Goal: Task Accomplishment & Management: Use online tool/utility

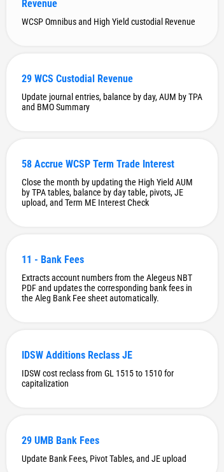
scroll to position [3976, 0]
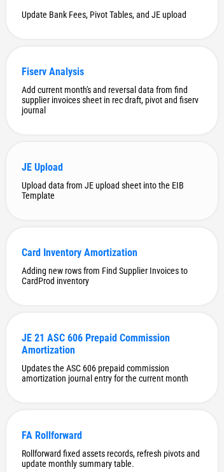
click at [130, 203] on div "JE Upload Upload data from JE upload sheet into the EIB Template" at bounding box center [112, 181] width 212 height 78
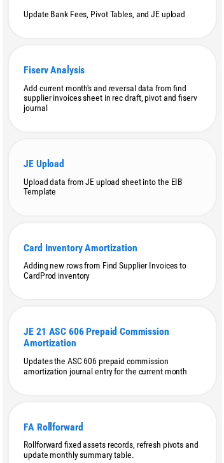
scroll to position [0, 0]
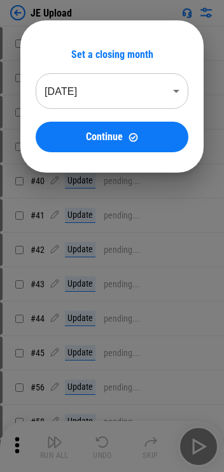
click at [121, 94] on body "JE Upload # 18 Move Or Copy Sheet pending... # 25 Rename Sheet pending... # 30 …" at bounding box center [112, 236] width 224 height 472
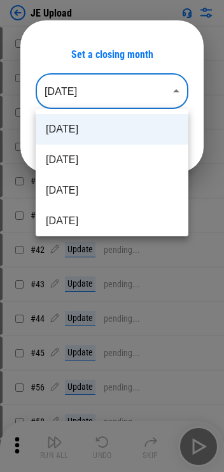
click at [121, 96] on div at bounding box center [112, 236] width 224 height 472
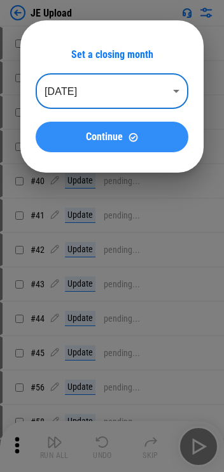
click at [116, 133] on span "Continue" at bounding box center [104, 137] width 37 height 10
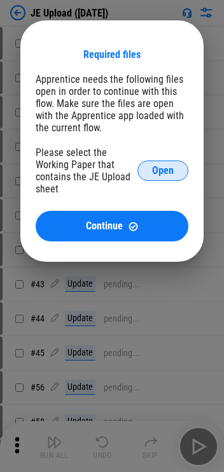
click at [149, 181] on button "Open" at bounding box center [163, 171] width 51 height 20
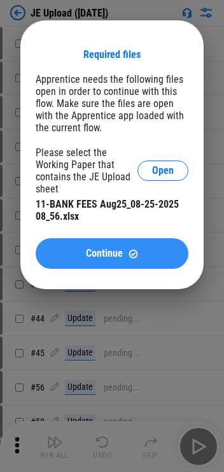
click at [129, 256] on img at bounding box center [133, 254] width 11 height 11
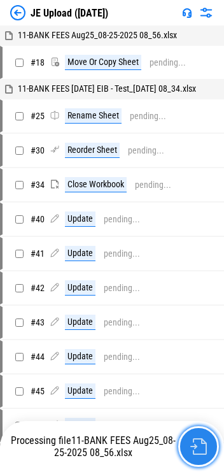
click at [196, 439] on img "button" at bounding box center [199, 446] width 17 height 17
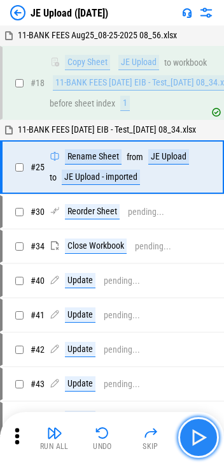
click at [198, 435] on img "button" at bounding box center [199, 437] width 20 height 20
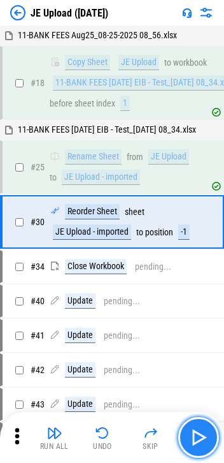
click at [198, 435] on img "button" at bounding box center [199, 437] width 20 height 20
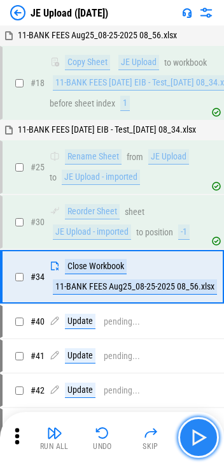
click at [198, 435] on img "button" at bounding box center [199, 437] width 20 height 20
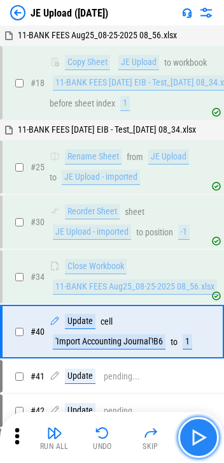
click at [191, 427] on img "button" at bounding box center [199, 437] width 20 height 20
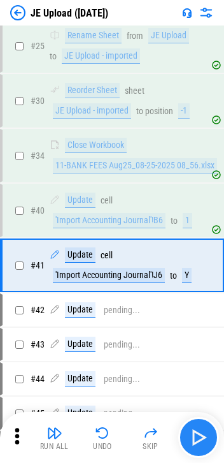
scroll to position [152, 0]
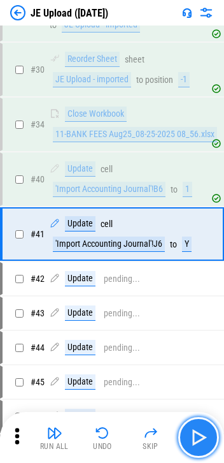
click at [191, 427] on img "button" at bounding box center [199, 437] width 20 height 20
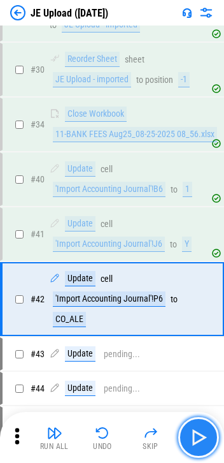
click at [191, 427] on img "button" at bounding box center [199, 437] width 20 height 20
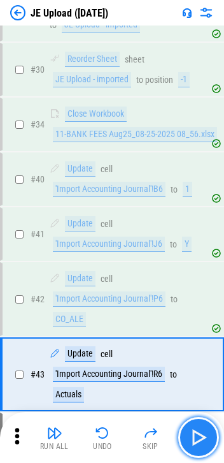
click at [191, 427] on img "button" at bounding box center [199, 437] width 20 height 20
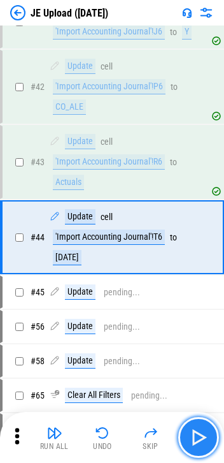
click at [191, 427] on img "button" at bounding box center [199, 437] width 20 height 20
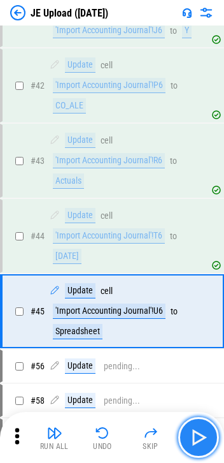
click at [191, 427] on img "button" at bounding box center [199, 437] width 20 height 20
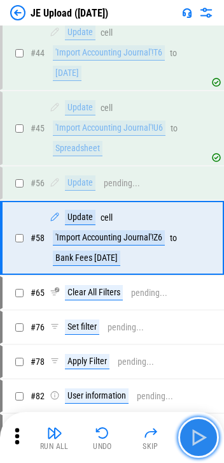
scroll to position [549, 0]
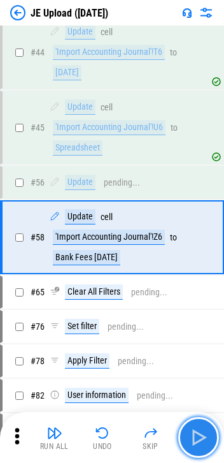
click at [191, 427] on img "button" at bounding box center [199, 437] width 20 height 20
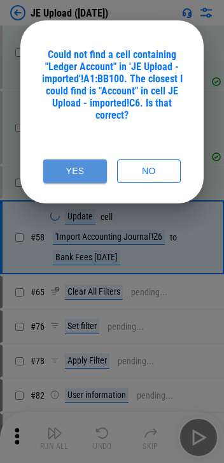
click at [50, 176] on button "Yes" at bounding box center [75, 171] width 64 height 24
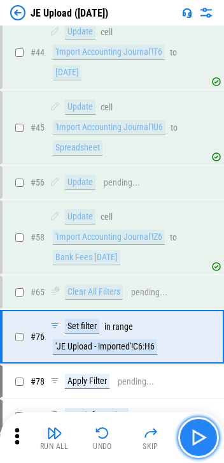
click at [203, 438] on img "button" at bounding box center [199, 437] width 20 height 20
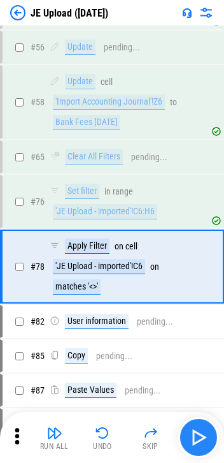
scroll to position [713, 0]
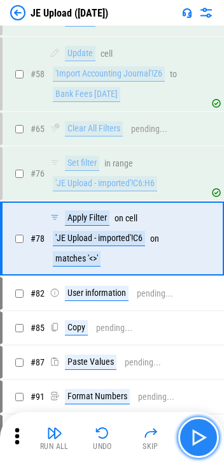
click at [203, 438] on img "button" at bounding box center [199, 437] width 20 height 20
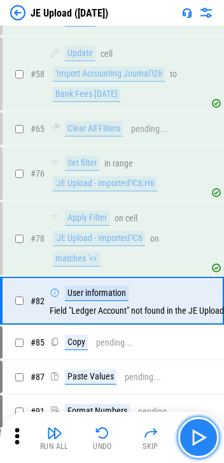
click at [203, 438] on img "button" at bounding box center [199, 437] width 20 height 20
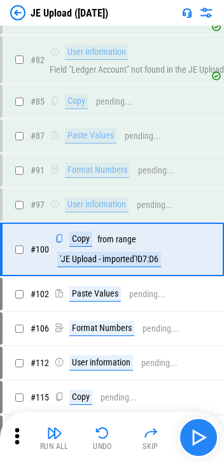
scroll to position [962, 0]
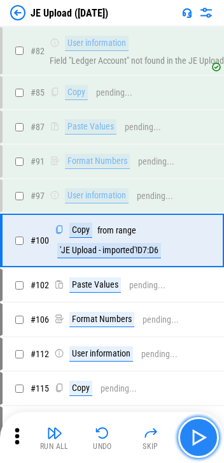
click at [203, 438] on img "button" at bounding box center [199, 437] width 20 height 20
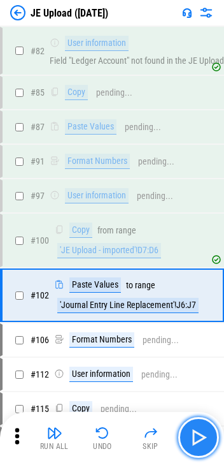
click at [203, 438] on img "button" at bounding box center [199, 437] width 20 height 20
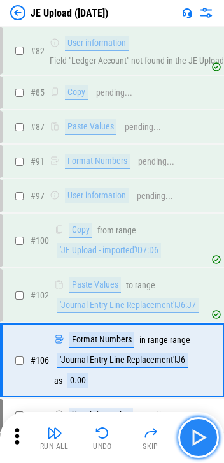
click at [203, 438] on img "button" at bounding box center [199, 437] width 20 height 20
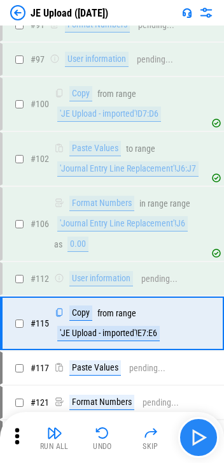
scroll to position [1180, 0]
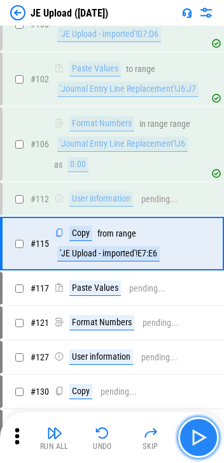
click at [203, 438] on img "button" at bounding box center [199, 437] width 20 height 20
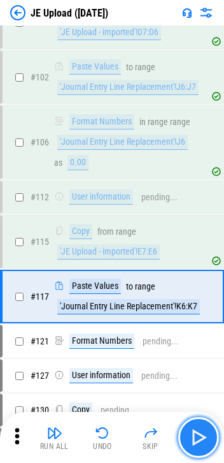
click at [203, 438] on img "button" at bounding box center [199, 437] width 20 height 20
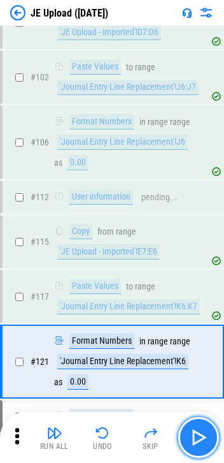
click at [203, 438] on img "button" at bounding box center [199, 437] width 20 height 20
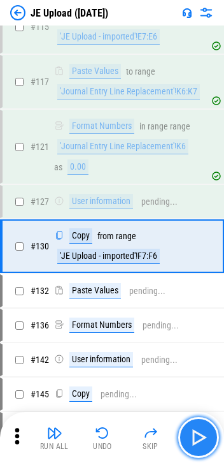
click at [203, 438] on img "button" at bounding box center [199, 437] width 20 height 20
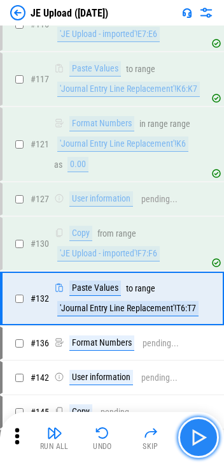
click at [203, 438] on img "button" at bounding box center [199, 437] width 20 height 20
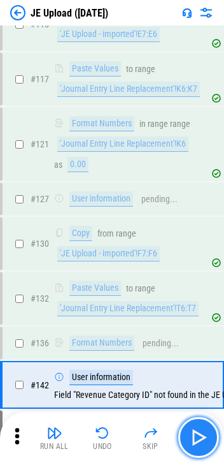
click at [203, 438] on img "button" at bounding box center [199, 437] width 20 height 20
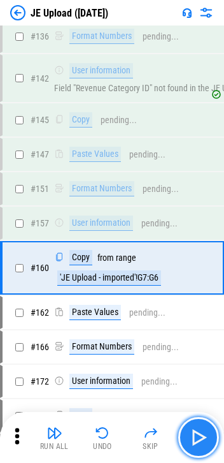
click at [203, 438] on img "button" at bounding box center [199, 437] width 20 height 20
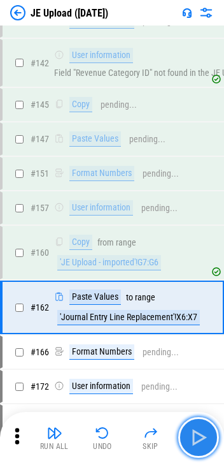
click at [203, 438] on img "button" at bounding box center [199, 437] width 20 height 20
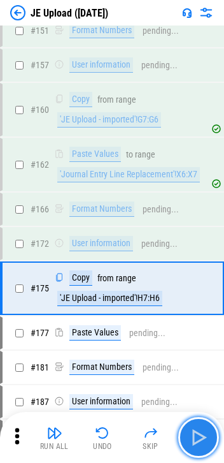
click at [203, 438] on img "button" at bounding box center [199, 437] width 20 height 20
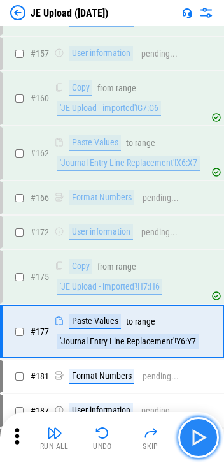
click at [203, 438] on img "button" at bounding box center [199, 437] width 20 height 20
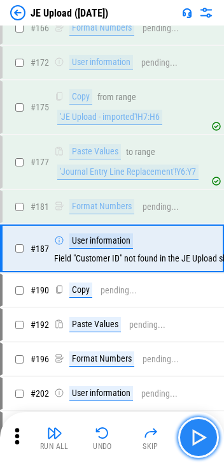
click at [203, 438] on img "button" at bounding box center [199, 437] width 20 height 20
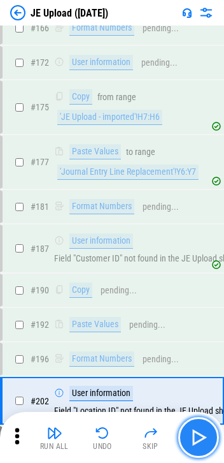
click at [203, 438] on img "button" at bounding box center [199, 437] width 20 height 20
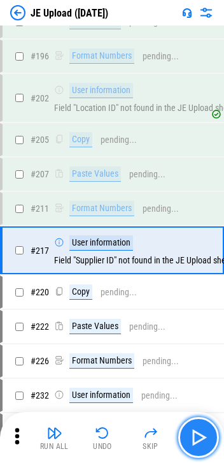
click at [203, 438] on img "button" at bounding box center [199, 437] width 20 height 20
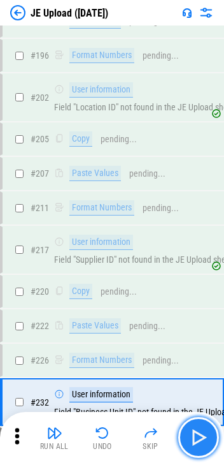
click at [203, 438] on img "button" at bounding box center [199, 437] width 20 height 20
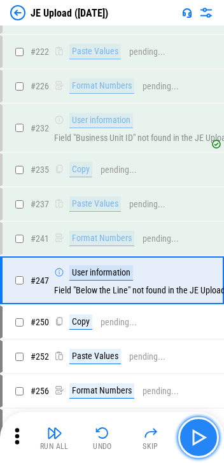
click at [203, 438] on img "button" at bounding box center [199, 437] width 20 height 20
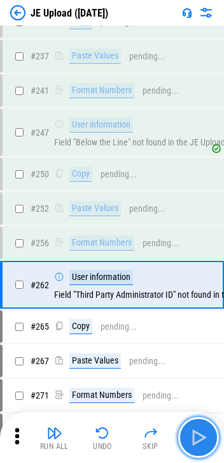
click at [203, 438] on img "button" at bounding box center [199, 437] width 20 height 20
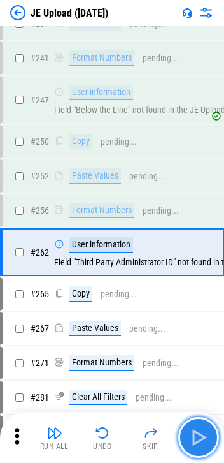
click at [203, 438] on img "button" at bounding box center [199, 437] width 20 height 20
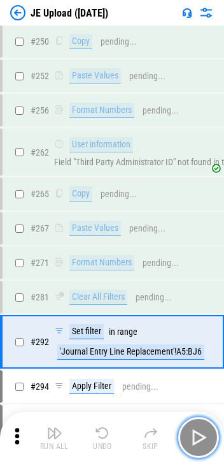
click at [203, 438] on img "button" at bounding box center [199, 437] width 20 height 20
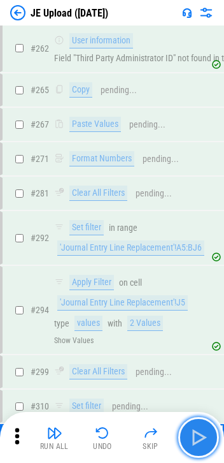
click at [203, 438] on img "button" at bounding box center [199, 437] width 20 height 20
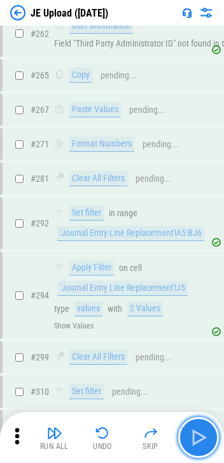
click at [203, 438] on img "button" at bounding box center [199, 437] width 20 height 20
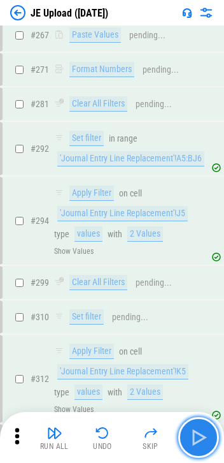
click at [203, 438] on img "button" at bounding box center [199, 437] width 20 height 20
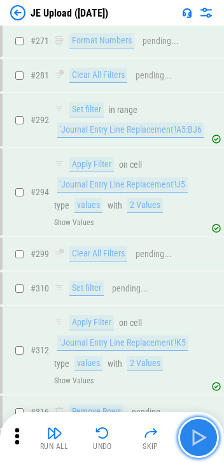
click at [203, 438] on img "button" at bounding box center [199, 437] width 20 height 20
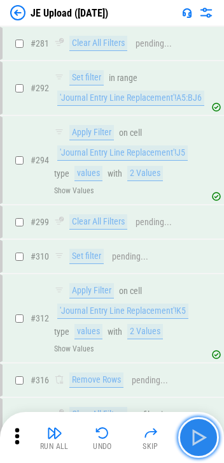
click at [203, 438] on img "button" at bounding box center [199, 437] width 20 height 20
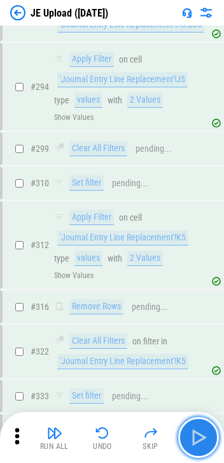
click at [203, 438] on img "button" at bounding box center [199, 437] width 20 height 20
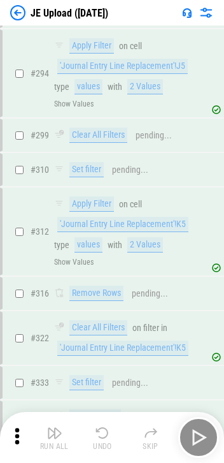
click at [203, 438] on div "Run All Undo Skip" at bounding box center [114, 437] width 212 height 41
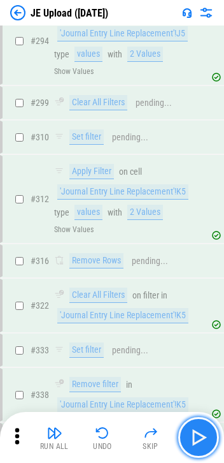
click at [203, 438] on img "button" at bounding box center [199, 437] width 20 height 20
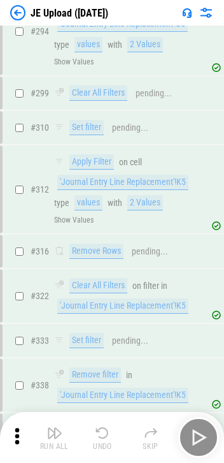
click at [203, 438] on div "Run All Undo Skip" at bounding box center [114, 437] width 212 height 41
click at [203, 438] on img "button" at bounding box center [199, 437] width 20 height 20
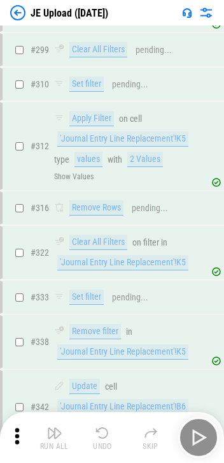
click at [203, 438] on div "Run All Undo Skip" at bounding box center [114, 437] width 212 height 41
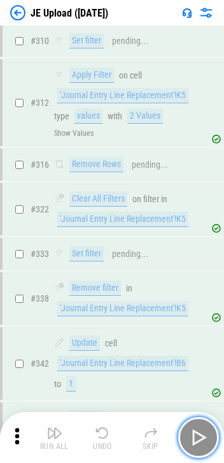
click at [203, 438] on img "button" at bounding box center [199, 437] width 20 height 20
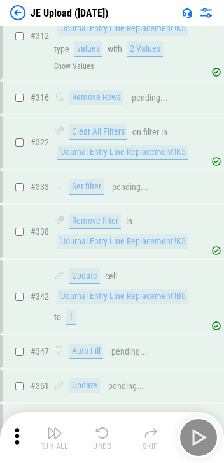
click at [203, 438] on div "Run All Undo Skip" at bounding box center [114, 437] width 212 height 41
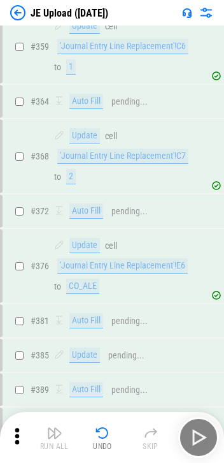
scroll to position [4104, 0]
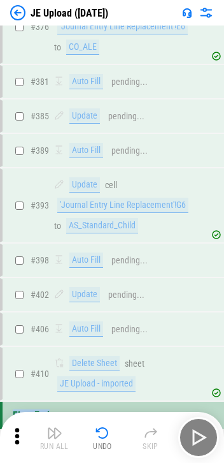
click at [114, 402] on div "Flow End" at bounding box center [112, 415] width 224 height 27
click at [114, 436] on button "Undo" at bounding box center [102, 437] width 41 height 31
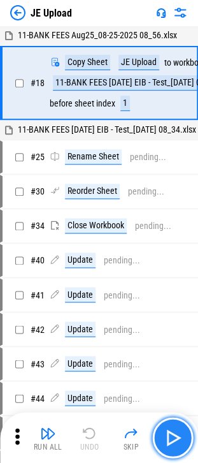
click at [168, 438] on img "button" at bounding box center [173, 437] width 20 height 20
